Goal: Task Accomplishment & Management: Manage account settings

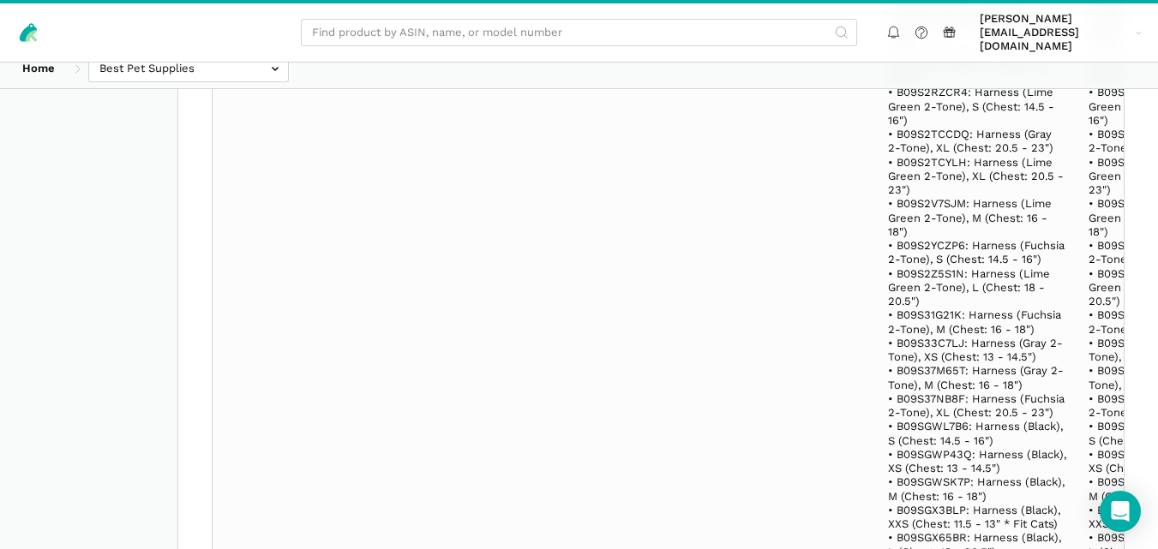
scroll to position [30848, 0]
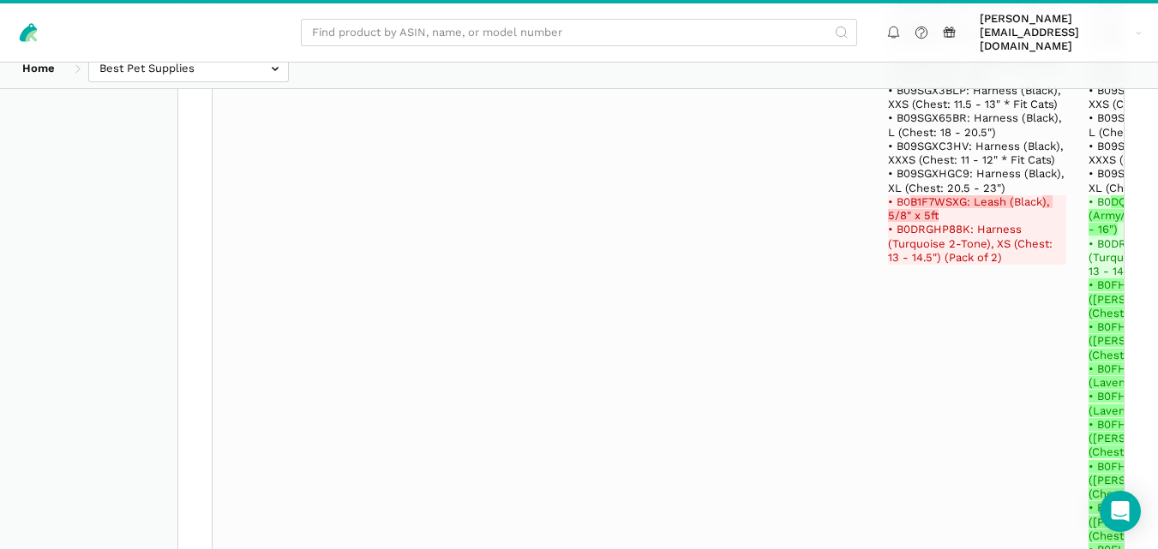
select select "100"
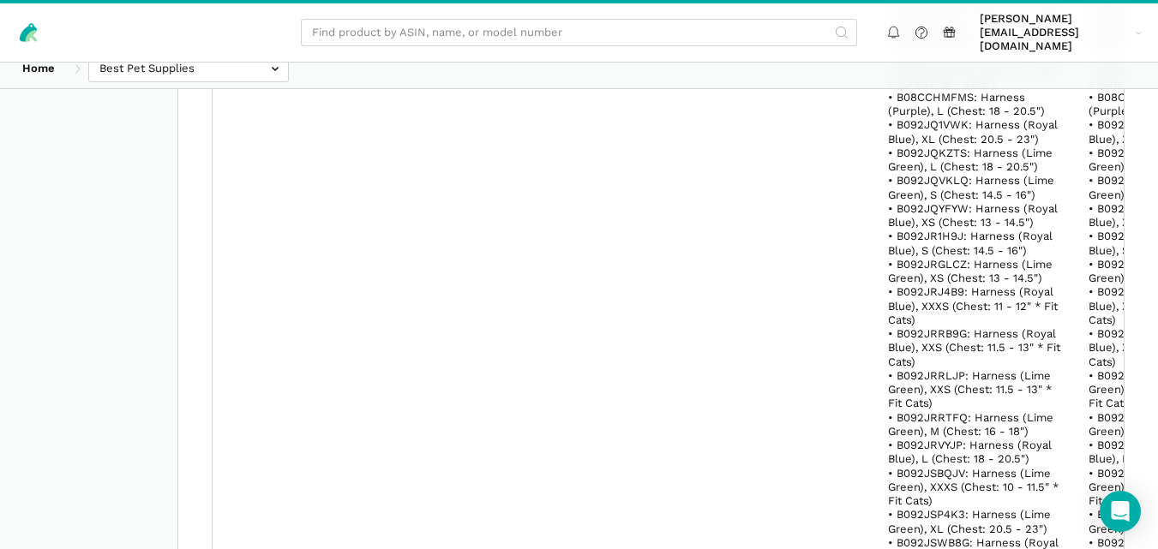
scroll to position [272195, 0]
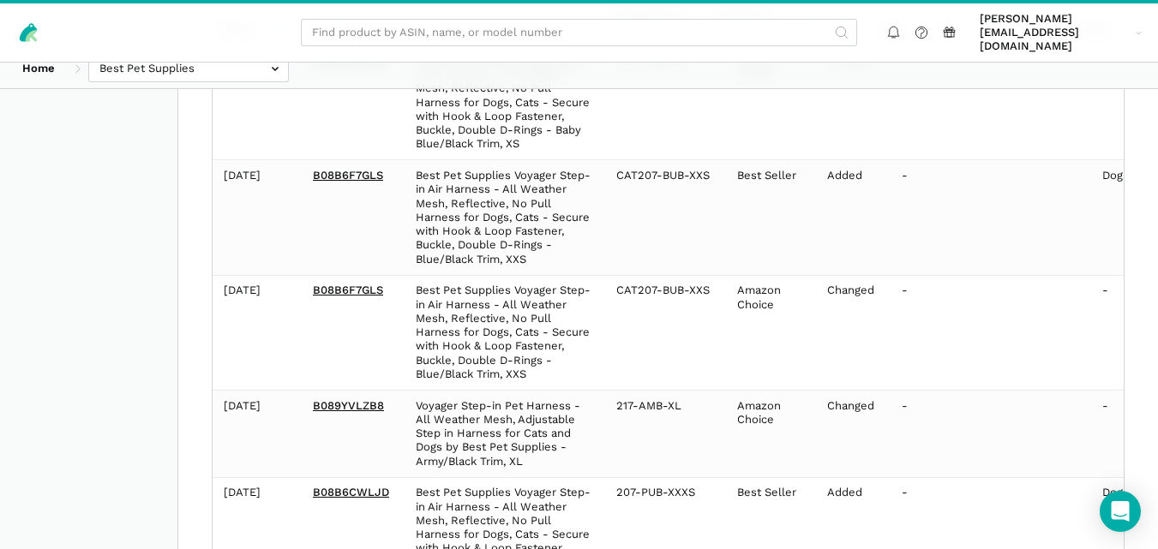
scroll to position [597, 0]
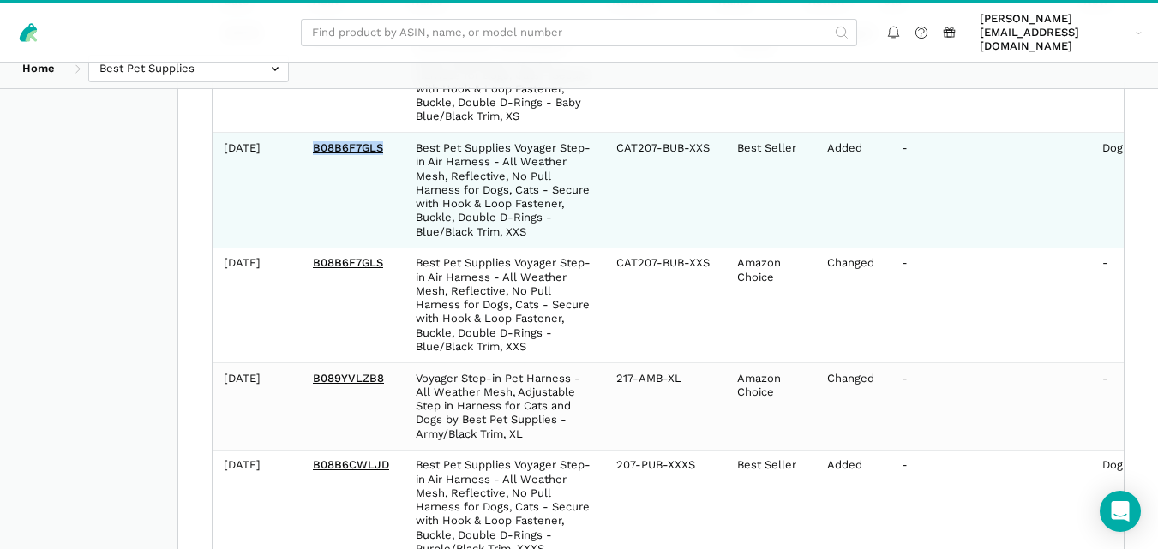
drag, startPoint x: 387, startPoint y: 136, endPoint x: 306, endPoint y: 135, distance: 81.4
click at [306, 135] on td "B08B6F7GLS" at bounding box center [353, 190] width 103 height 115
copy link "B08B6F7GLS"
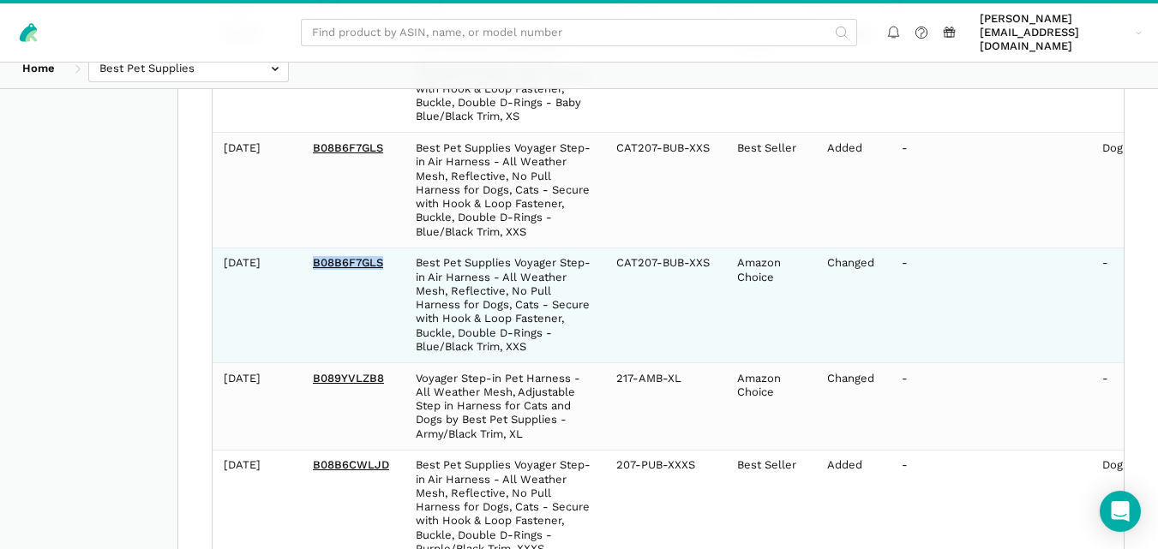
drag, startPoint x: 387, startPoint y: 249, endPoint x: 310, endPoint y: 249, distance: 77.1
click at [310, 249] on td "B08B6F7GLS" at bounding box center [353, 305] width 103 height 115
copy link "B08B6F7GLS"
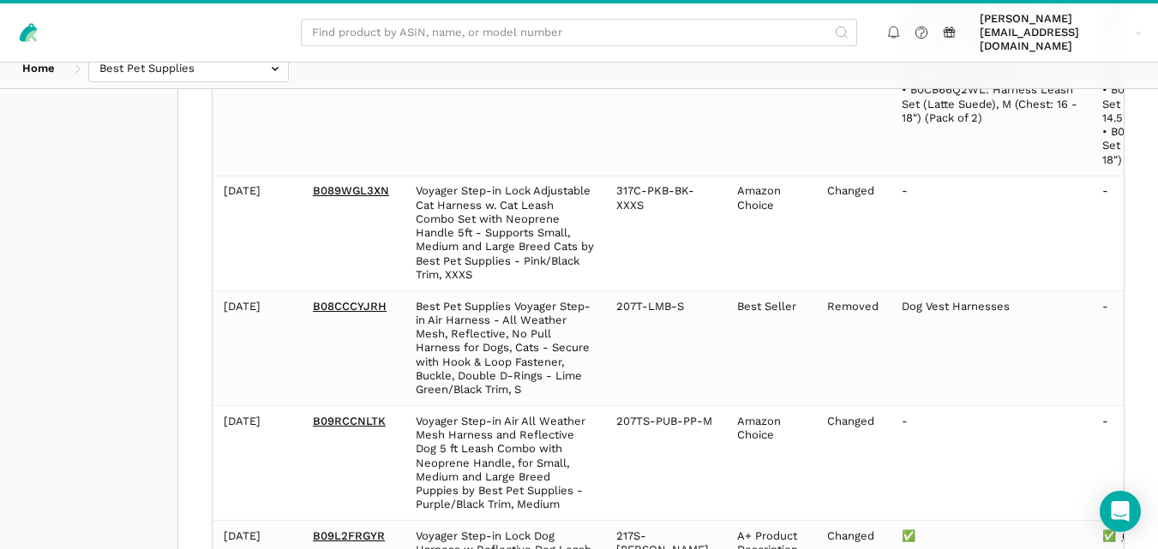
scroll to position [15882, 0]
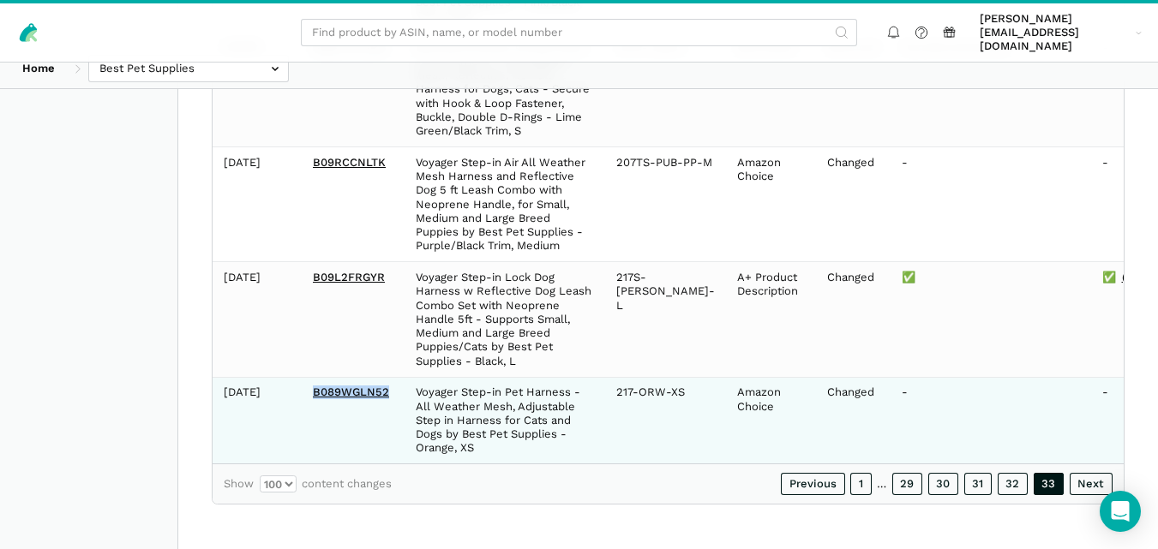
drag, startPoint x: 390, startPoint y: 379, endPoint x: 309, endPoint y: 378, distance: 80.6
click at [309, 378] on td "B089WGLN52" at bounding box center [353, 420] width 103 height 87
copy link "B089WGLN52"
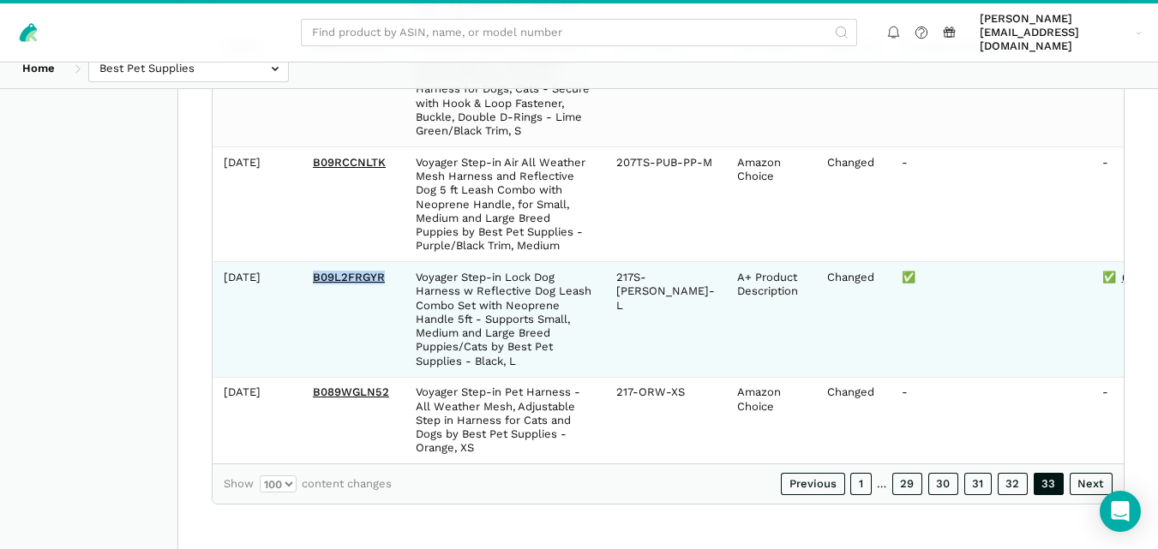
drag, startPoint x: 385, startPoint y: 266, endPoint x: 307, endPoint y: 261, distance: 78.1
click at [307, 262] on td "B09L2FRGYR" at bounding box center [353, 319] width 103 height 115
copy link "B09L2FRGYR"
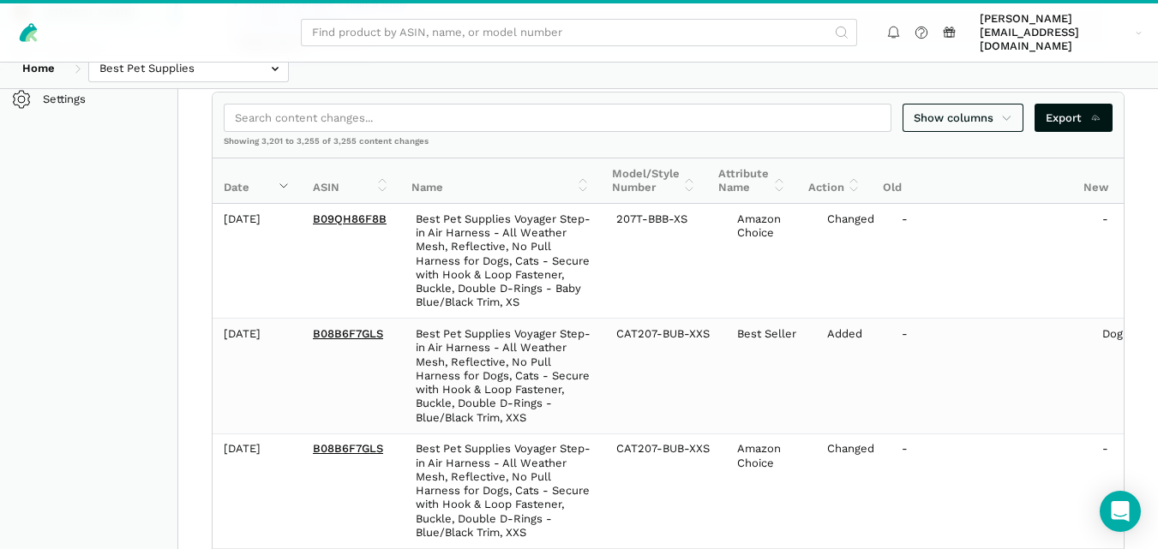
scroll to position [377, 0]
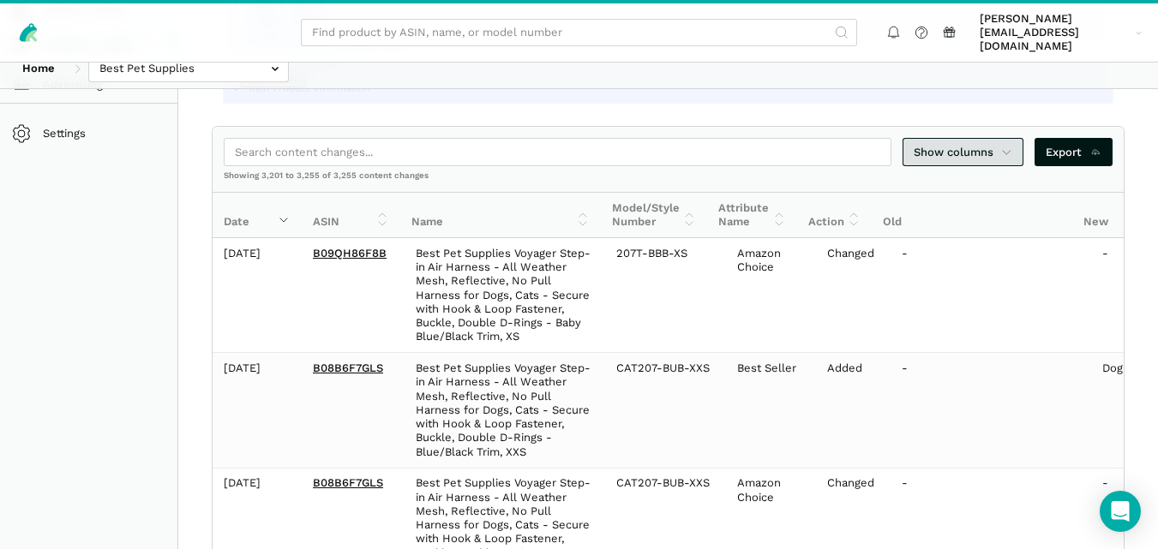
click at [1005, 144] on icon at bounding box center [1006, 152] width 11 height 17
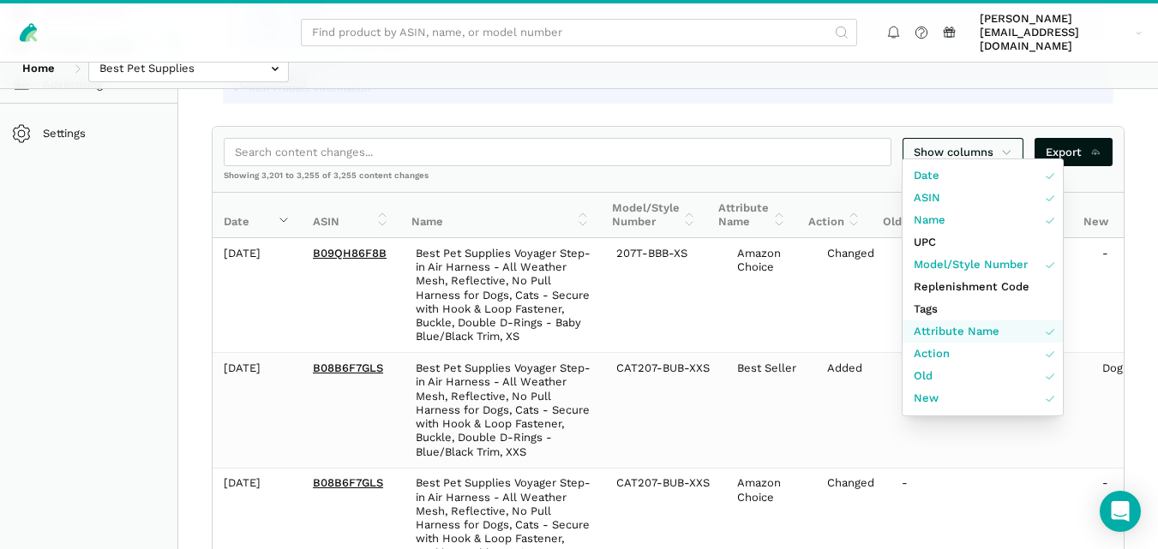
click at [985, 327] on span "Attribute Name" at bounding box center [957, 331] width 86 height 17
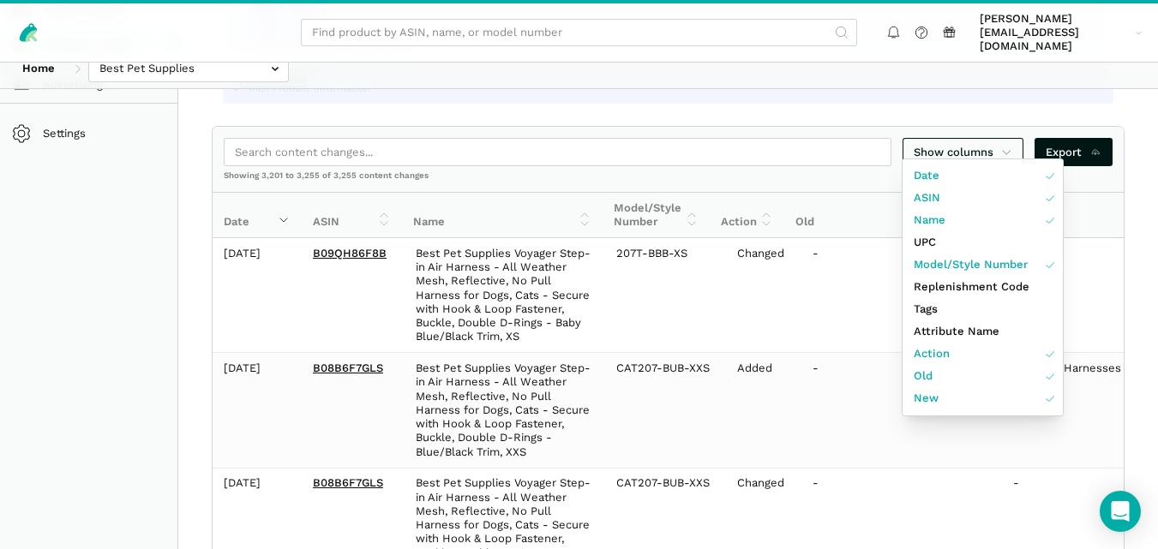
click at [1153, 237] on div at bounding box center [579, 274] width 1158 height 549
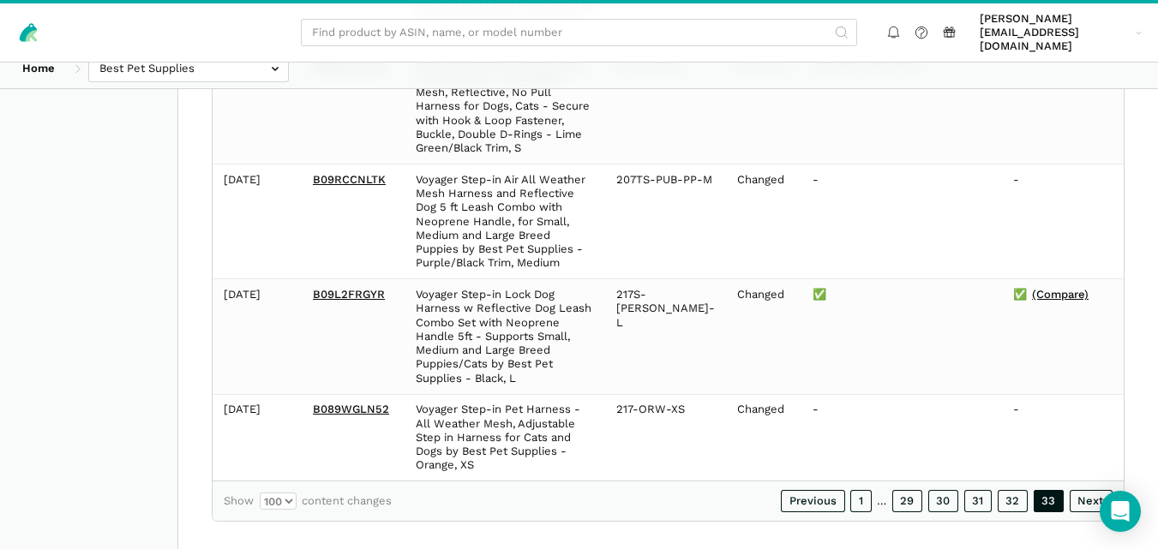
scroll to position [15882, 0]
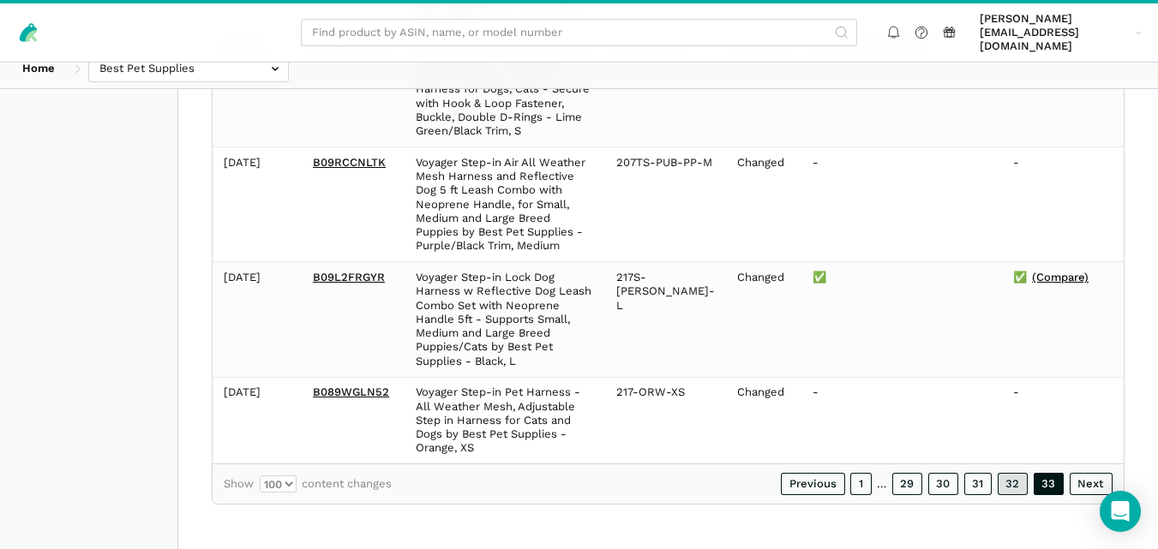
click at [1024, 485] on link "32" at bounding box center [1013, 484] width 31 height 22
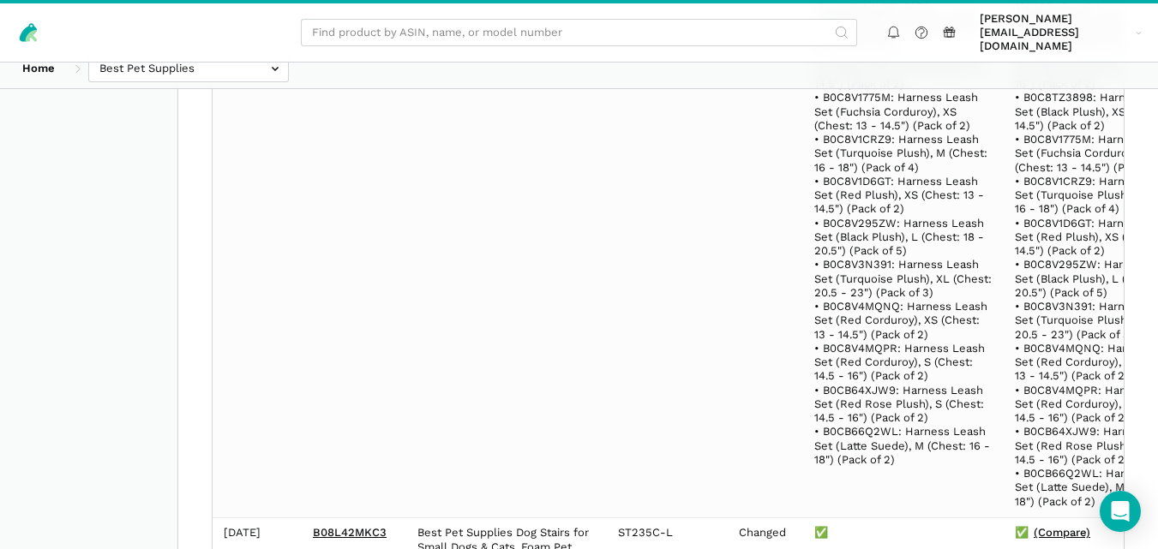
scroll to position [28970, 0]
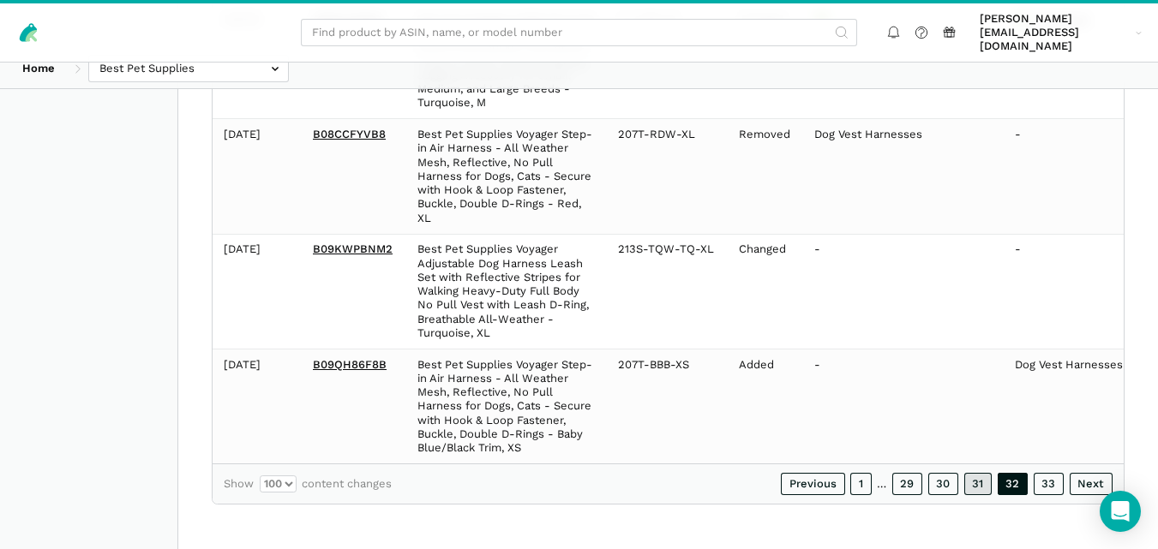
click at [987, 491] on link "31" at bounding box center [978, 484] width 28 height 22
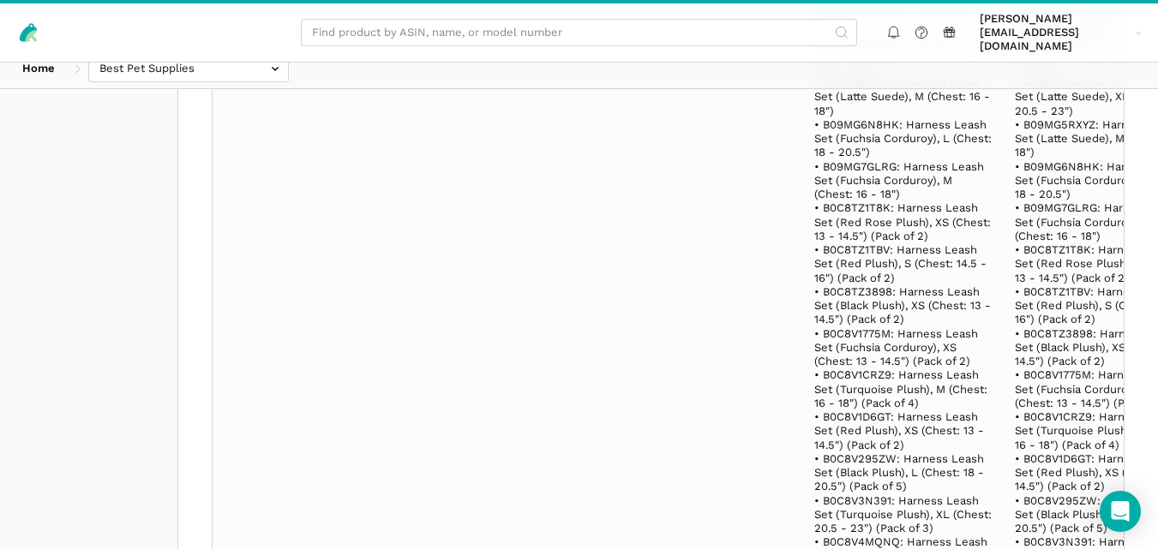
scroll to position [150691, 0]
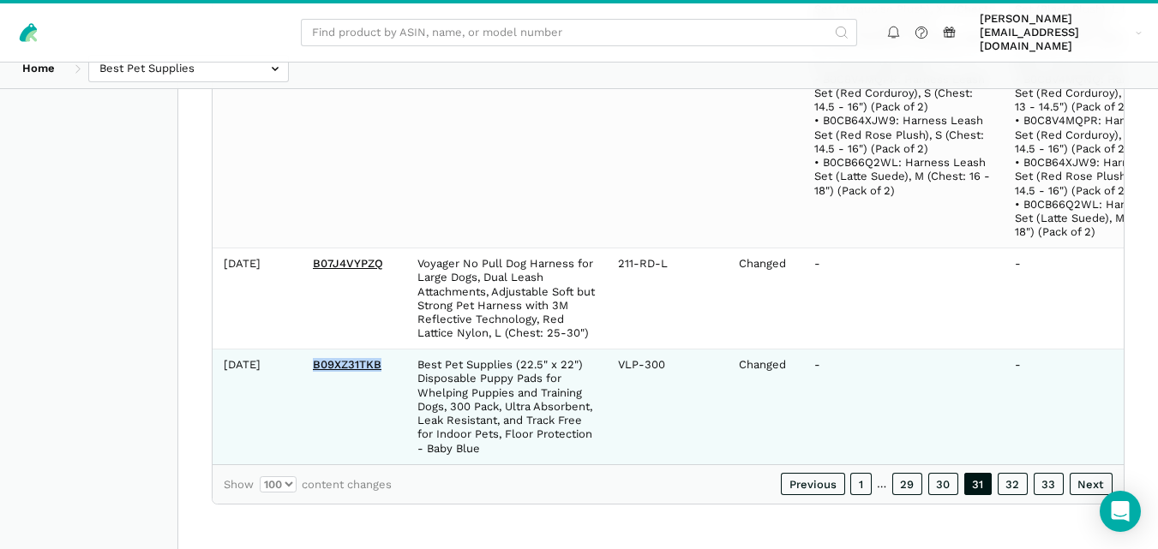
drag, startPoint x: 385, startPoint y: 351, endPoint x: 305, endPoint y: 345, distance: 80.0
click at [305, 350] on td "B09XZ31TKB" at bounding box center [354, 407] width 105 height 115
copy link "B09XZ31TKB"
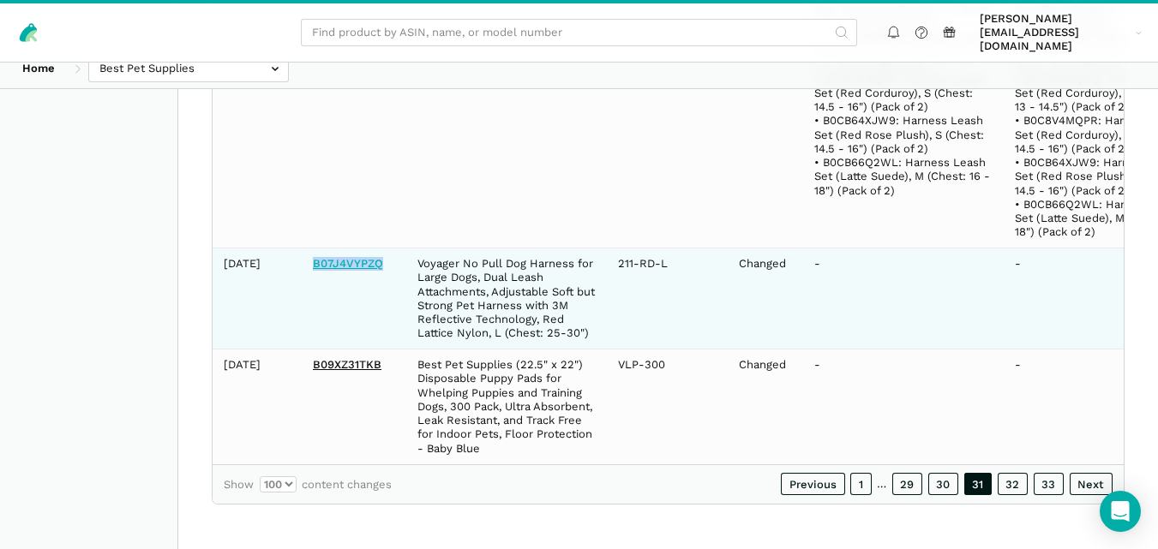
drag, startPoint x: 385, startPoint y: 253, endPoint x: 313, endPoint y: 246, distance: 72.3
click at [313, 249] on td "B07J4VYPZQ" at bounding box center [354, 299] width 105 height 101
copy link "B07J4VYPZQ"
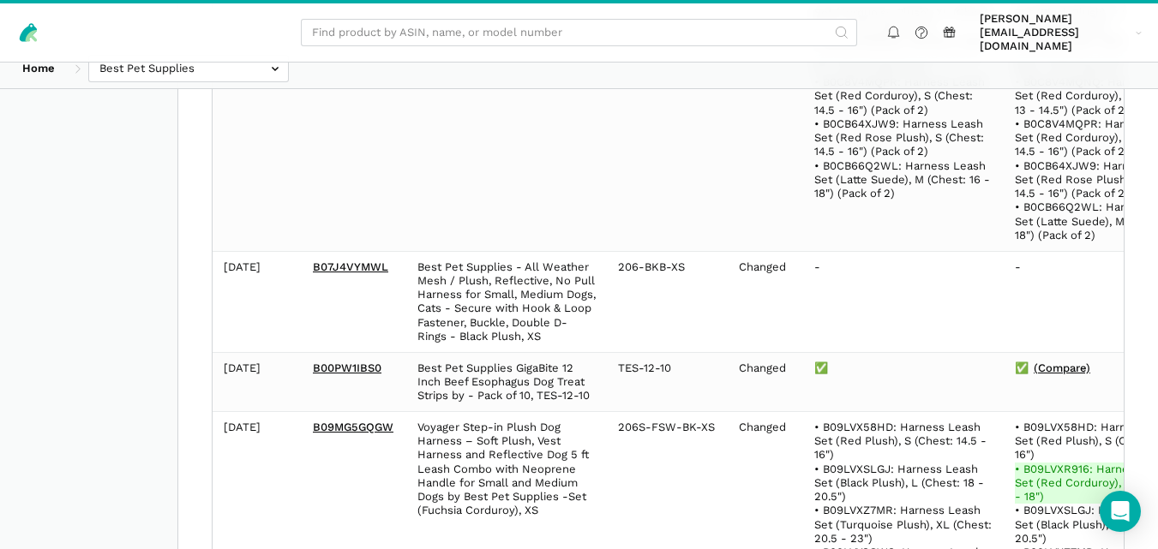
scroll to position [144797, 0]
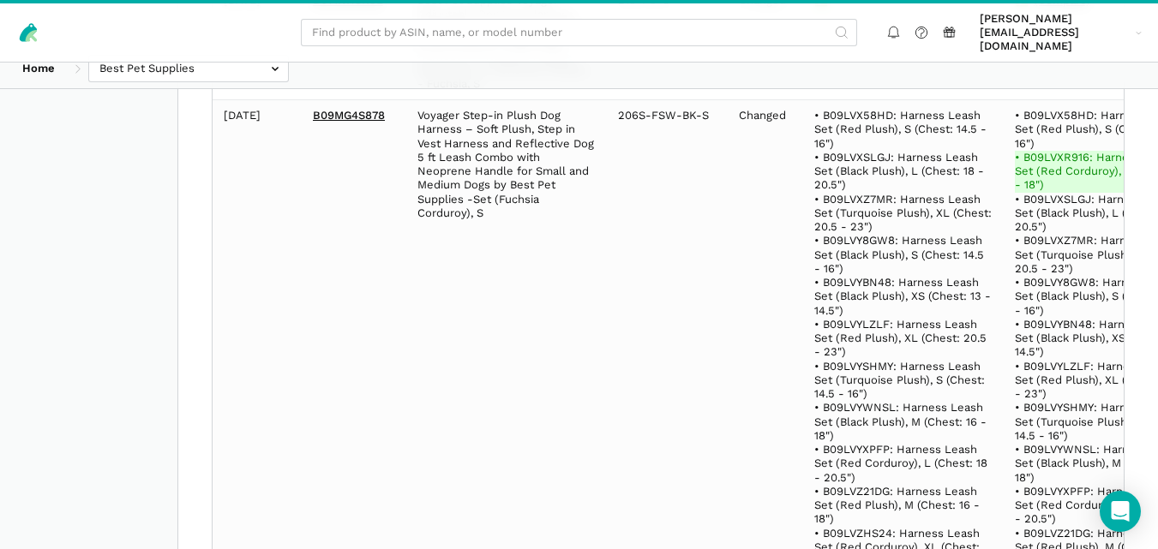
drag, startPoint x: 385, startPoint y: 368, endPoint x: 239, endPoint y: 371, distance: 145.8
drag, startPoint x: 387, startPoint y: 369, endPoint x: 315, endPoint y: 368, distance: 72.0
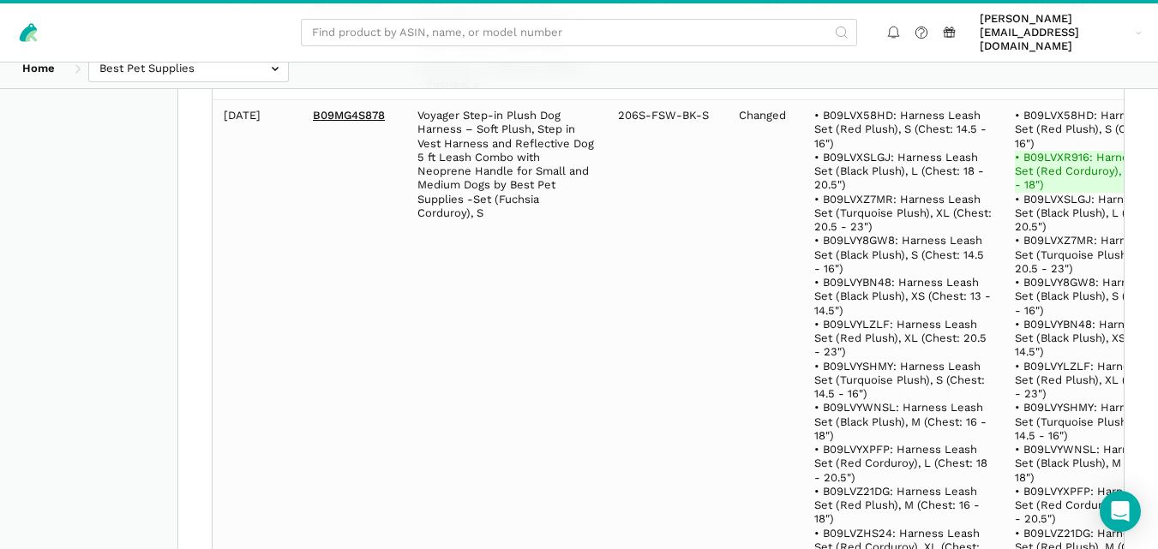
copy link "B07B7ZY4YN"
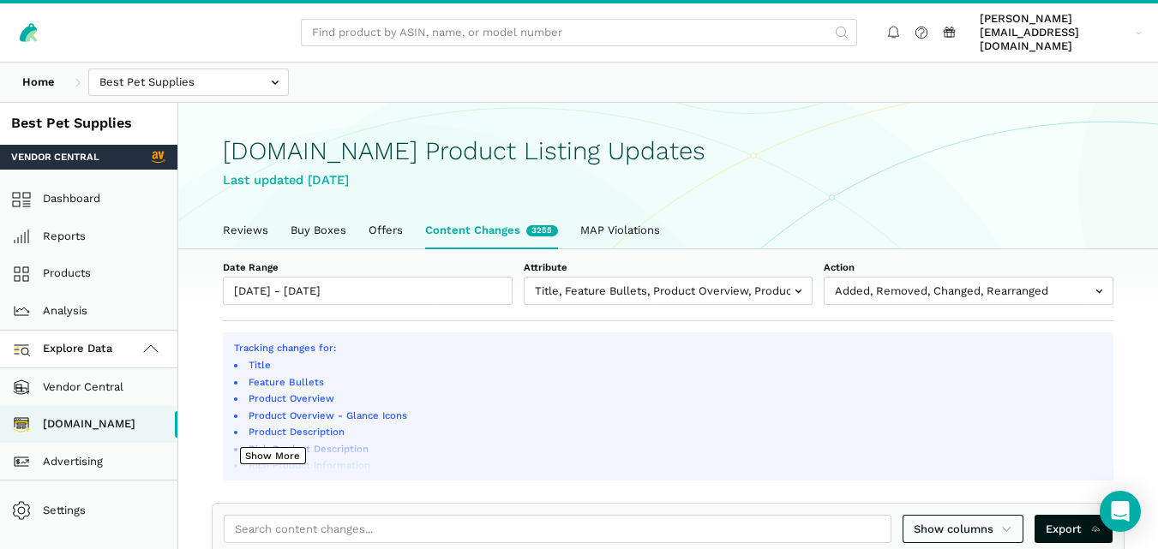
scroll to position [513, 0]
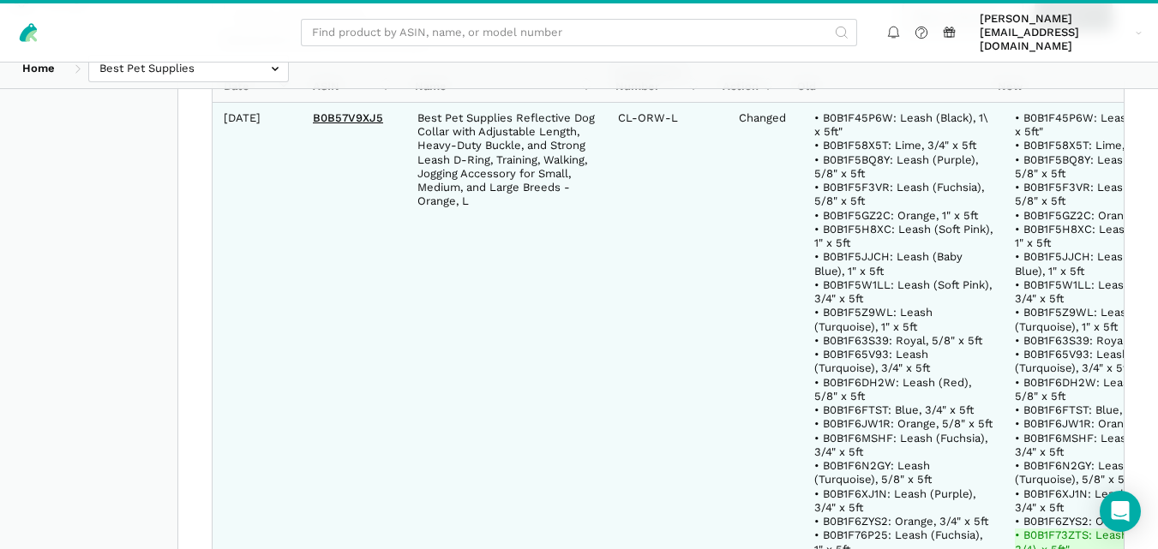
drag, startPoint x: 386, startPoint y: 105, endPoint x: 267, endPoint y: 105, distance: 118.3
drag, startPoint x: 385, startPoint y: 103, endPoint x: 313, endPoint y: 110, distance: 72.3
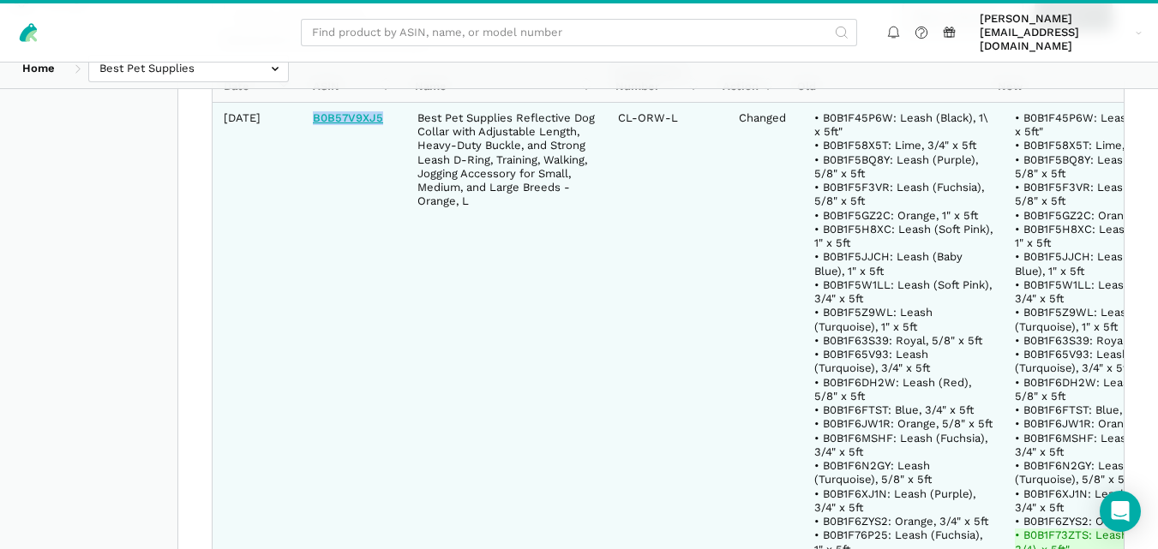
copy link "B0B57V9XJ5"
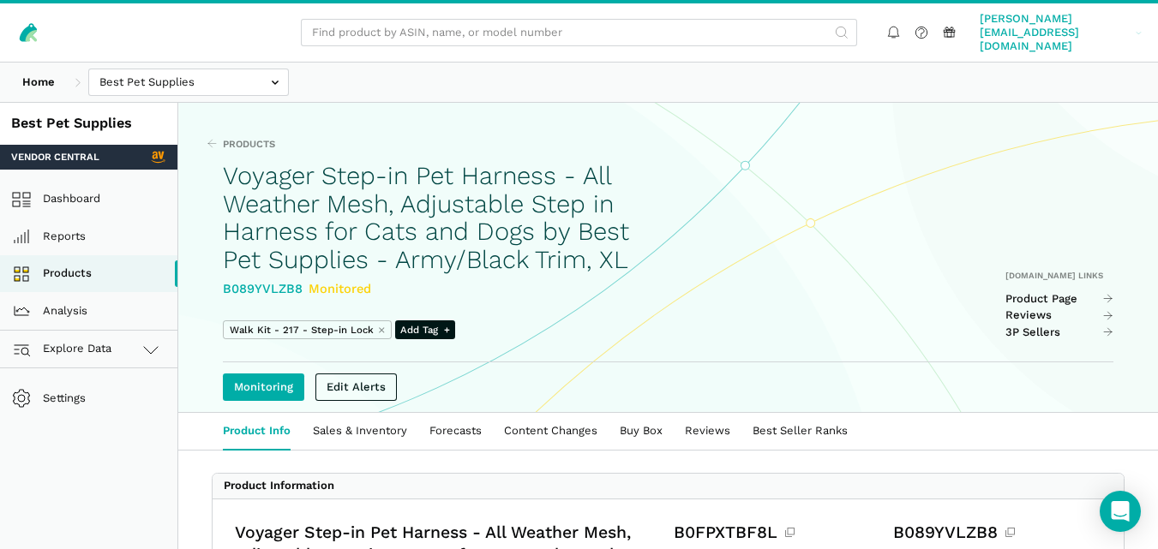
drag, startPoint x: 1170, startPoint y: 78, endPoint x: 1082, endPoint y: 35, distance: 98.1
